Goal: Entertainment & Leisure: Browse casually

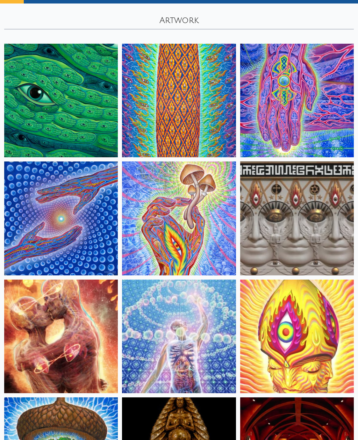
scroll to position [34, 0]
click at [26, 201] on img at bounding box center [61, 218] width 114 height 114
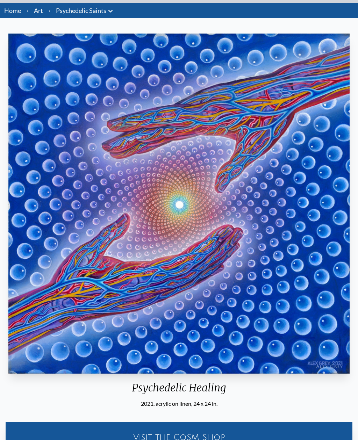
scroll to position [21, 0]
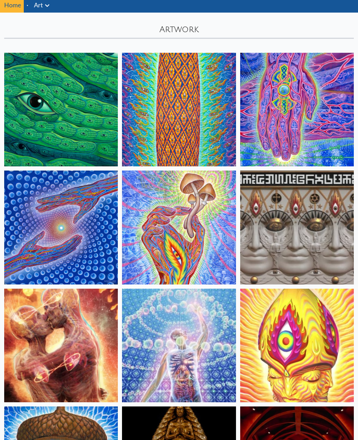
scroll to position [30, 0]
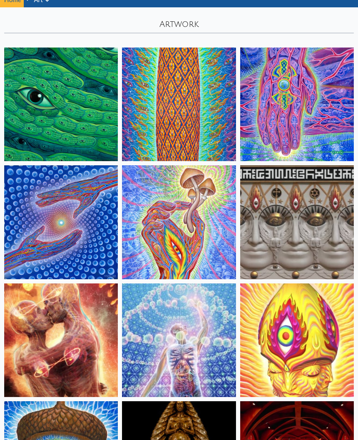
click at [46, 309] on img at bounding box center [61, 341] width 114 height 114
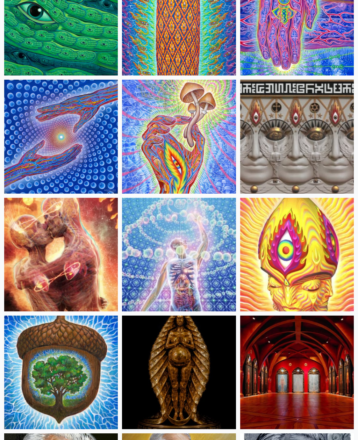
scroll to position [116, 0]
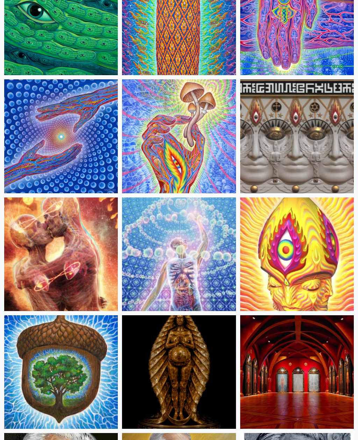
click at [49, 254] on img at bounding box center [61, 255] width 114 height 114
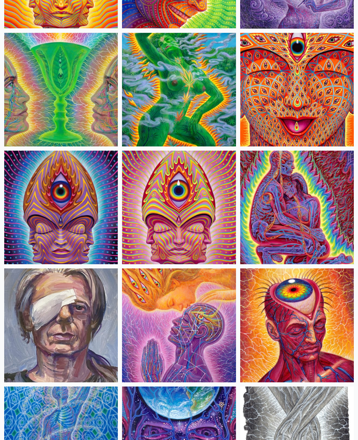
scroll to position [1931, 0]
click at [301, 198] on img at bounding box center [297, 208] width 114 height 114
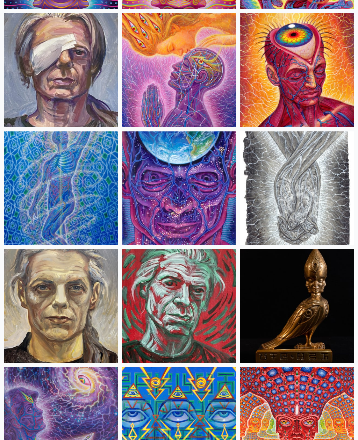
scroll to position [2188, 0]
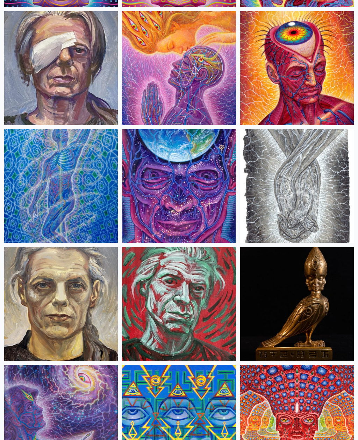
click at [324, 178] on img at bounding box center [297, 186] width 114 height 114
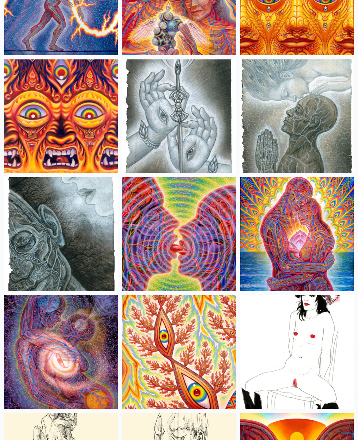
scroll to position [3083, 0]
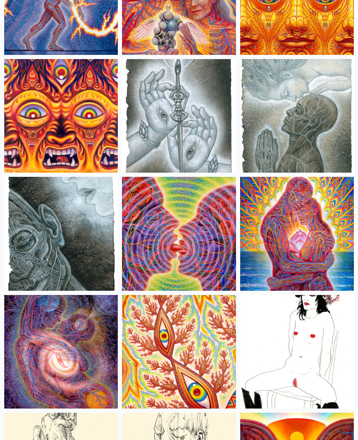
click at [210, 248] on img at bounding box center [179, 234] width 114 height 114
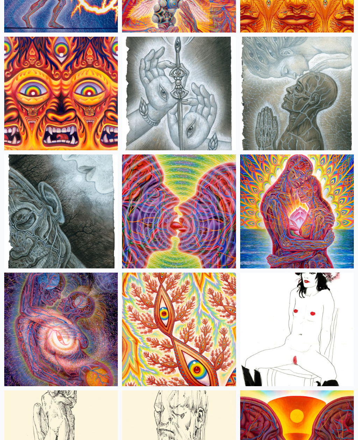
click at [304, 209] on img at bounding box center [297, 211] width 114 height 114
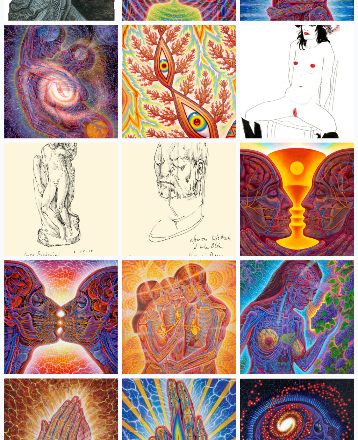
scroll to position [3353, 0]
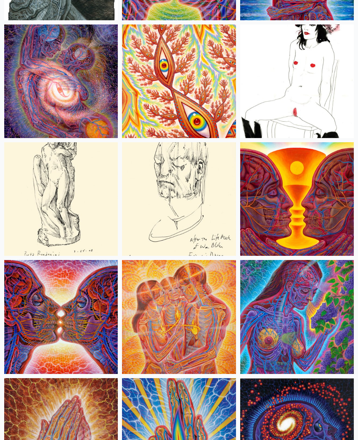
click at [226, 302] on img at bounding box center [179, 317] width 114 height 114
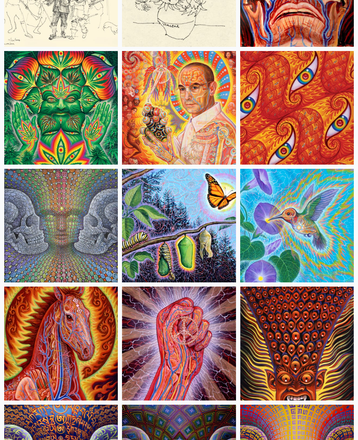
scroll to position [4741, 0]
click at [306, 306] on img at bounding box center [297, 343] width 114 height 114
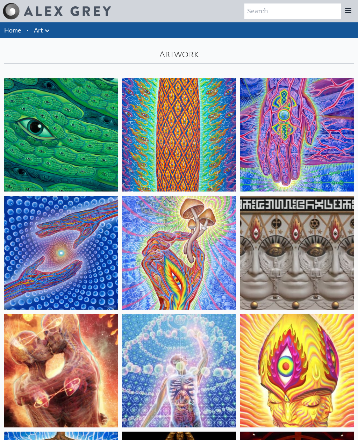
click at [230, 251] on img at bounding box center [179, 253] width 114 height 114
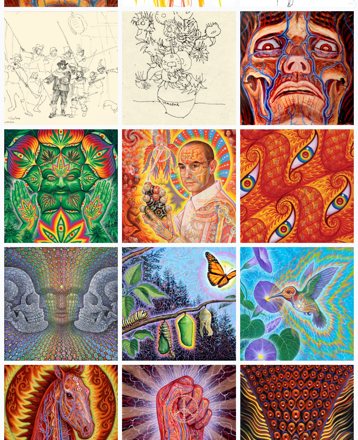
scroll to position [4663, 0]
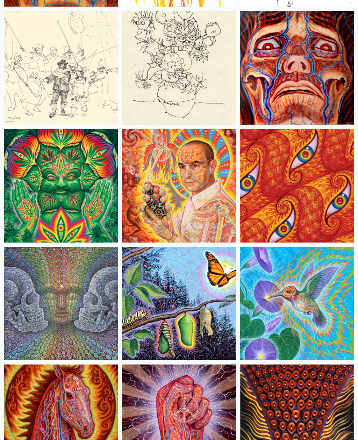
click at [231, 217] on img at bounding box center [179, 186] width 114 height 114
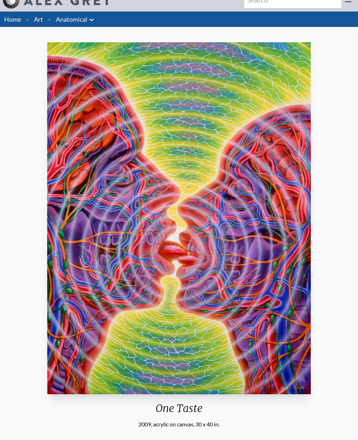
scroll to position [7, 0]
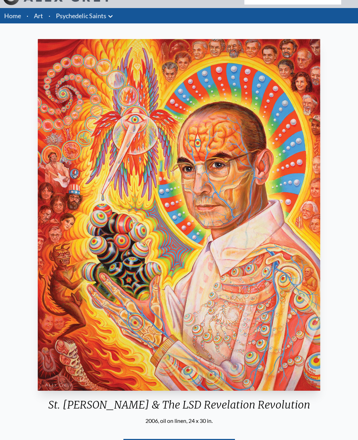
scroll to position [14, 0]
